Goal: Navigation & Orientation: Find specific page/section

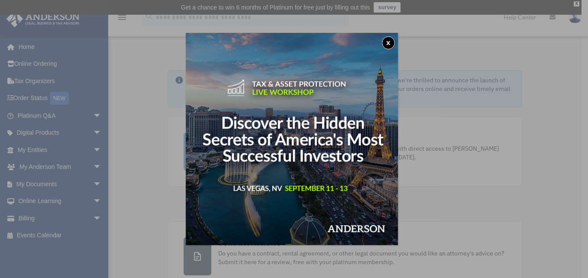
click at [391, 40] on button "x" at bounding box center [388, 42] width 13 height 13
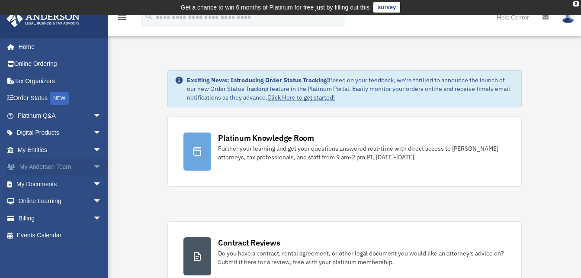
click at [52, 165] on link "My Anderson Team arrow_drop_down" at bounding box center [60, 166] width 109 height 17
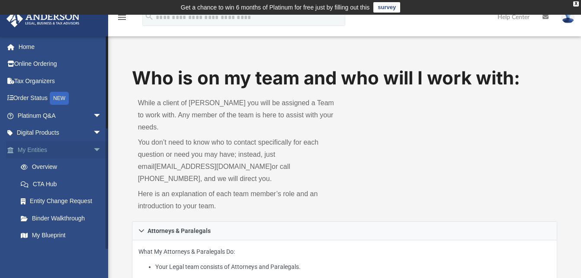
click at [44, 145] on link "My Entities arrow_drop_down" at bounding box center [60, 149] width 109 height 17
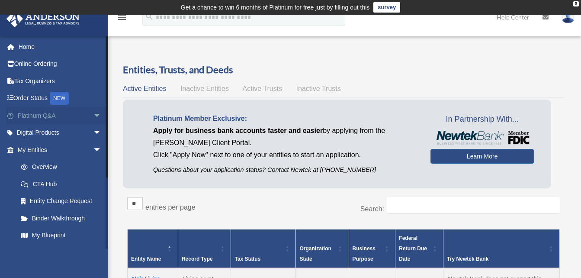
click at [24, 116] on link "Platinum Q&A arrow_drop_down" at bounding box center [60, 115] width 109 height 17
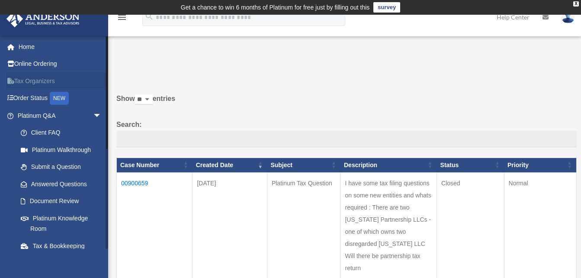
click at [19, 79] on link "Tax Organizers" at bounding box center [60, 80] width 109 height 17
click at [36, 96] on link "Order Status NEW" at bounding box center [60, 99] width 109 height 18
click at [27, 61] on link "Online Ordering" at bounding box center [60, 63] width 109 height 17
click at [32, 46] on link "Home" at bounding box center [60, 46] width 109 height 17
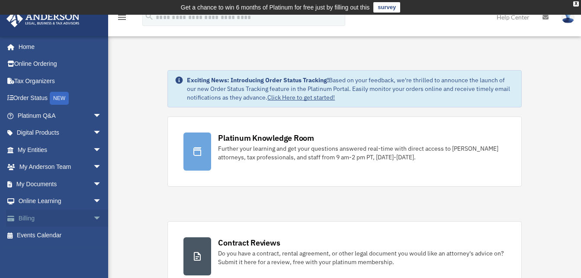
click at [93, 215] on span "arrow_drop_down" at bounding box center [101, 218] width 17 height 18
click at [50, 238] on link "$ Open Invoices" at bounding box center [63, 236] width 103 height 18
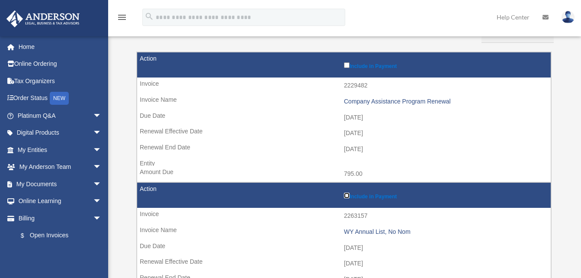
scroll to position [118, 0]
